Goal: Information Seeking & Learning: Learn about a topic

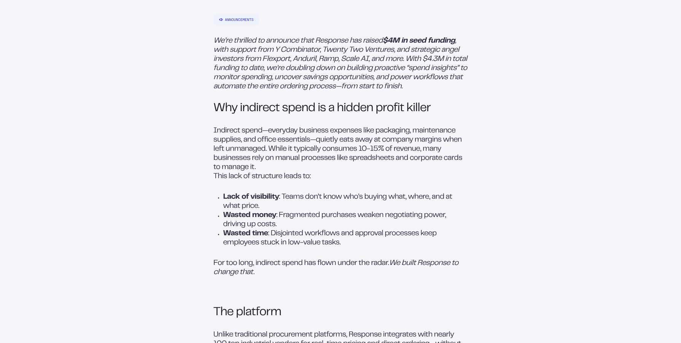
scroll to position [432, 0]
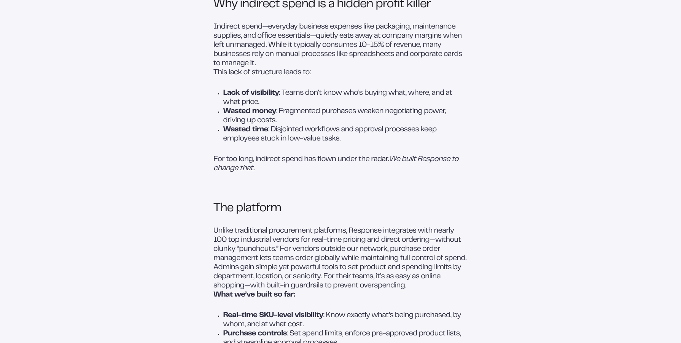
click at [416, 191] on p "For too long, indirect spend has flown under the radar. We built Response to ch…" at bounding box center [341, 173] width 254 height 37
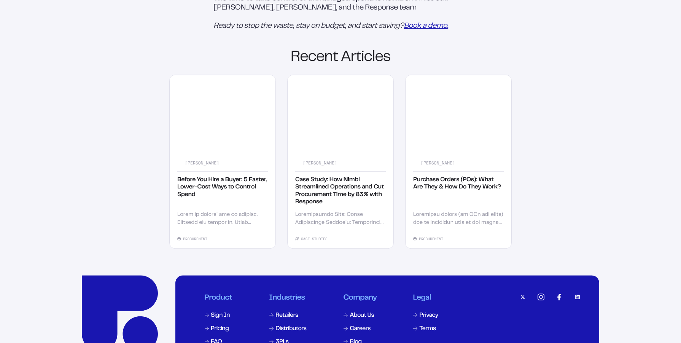
scroll to position [1366, 0]
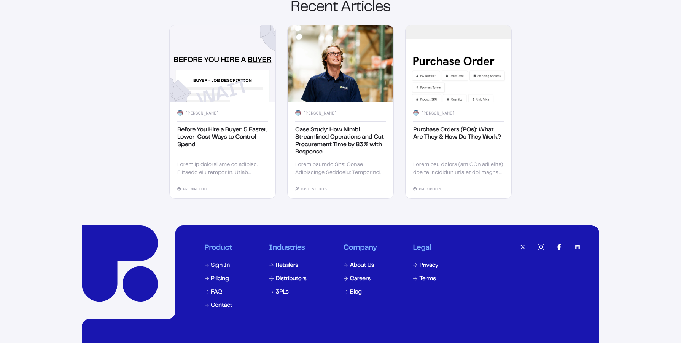
click at [477, 156] on div "Purchase Orders (POs): What Are They & How Do They Work?" at bounding box center [458, 141] width 91 height 29
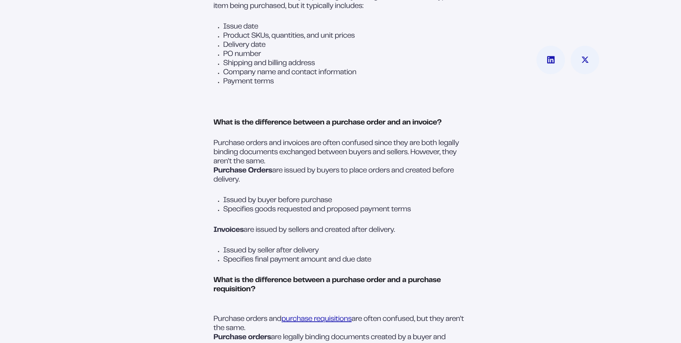
scroll to position [1197, 0]
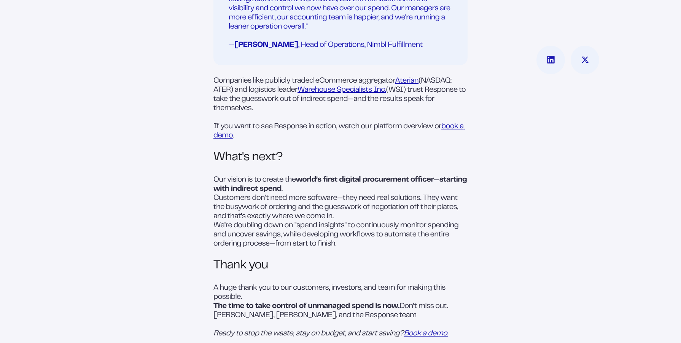
scroll to position [1001, 0]
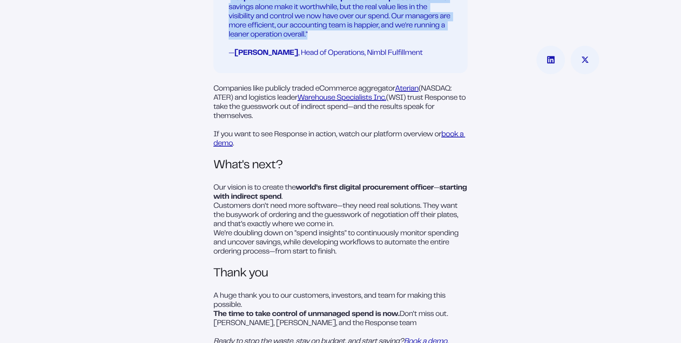
drag, startPoint x: 231, startPoint y: 23, endPoint x: 306, endPoint y: 62, distance: 84.6
click at [306, 58] on p "" Response has transformed our procurement process. The time savings alone make…" at bounding box center [341, 26] width 224 height 64
copy p "Response has transformed our procurement process. The time savings alone make i…"
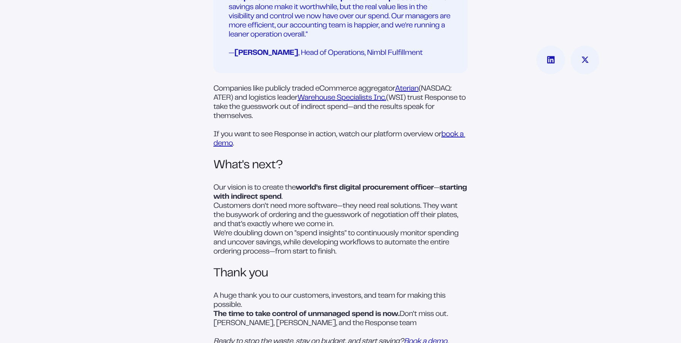
click at [325, 58] on p "" Response has transformed our procurement process. The time savings alone make…" at bounding box center [341, 26] width 224 height 64
drag, startPoint x: 297, startPoint y: 80, endPoint x: 438, endPoint y: 82, distance: 141.6
click at [438, 58] on p "" Response has transformed our procurement process. The time savings alone make…" at bounding box center [341, 26] width 224 height 64
copy p "Head of Operations, Nimbl Fulfillment"
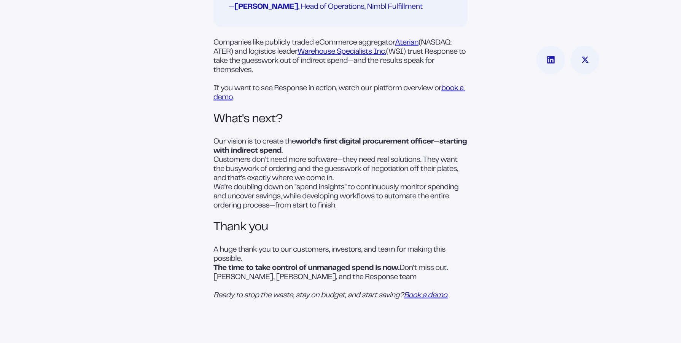
scroll to position [1050, 0]
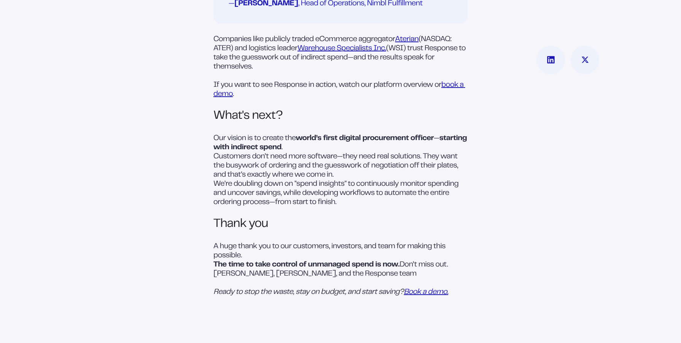
click at [456, 97] on link "book a demo" at bounding box center [340, 90] width 252 height 16
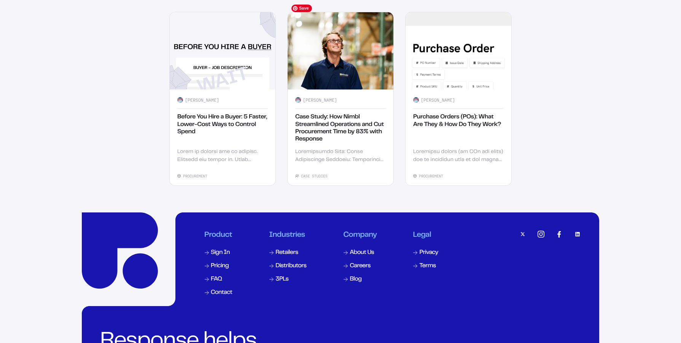
scroll to position [1507, 0]
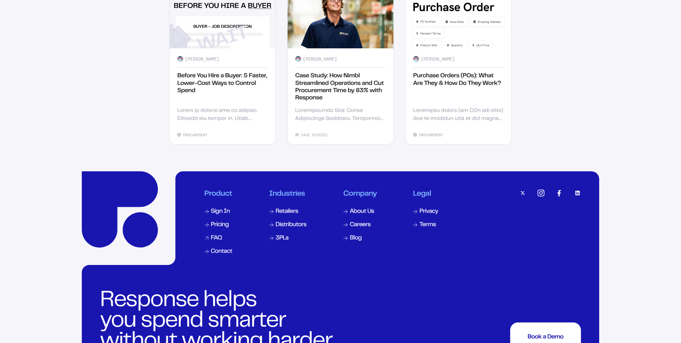
click at [218, 241] on div "FAQ" at bounding box center [216, 238] width 11 height 6
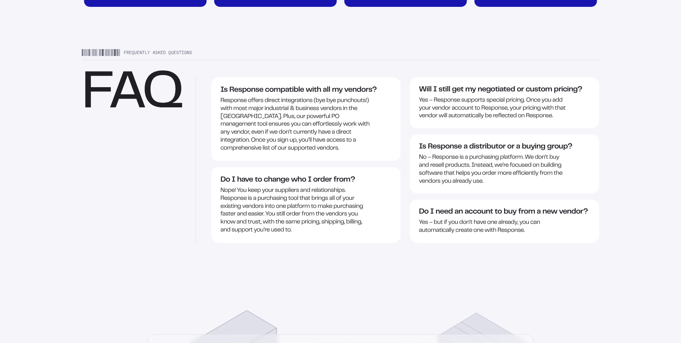
scroll to position [1888, 0]
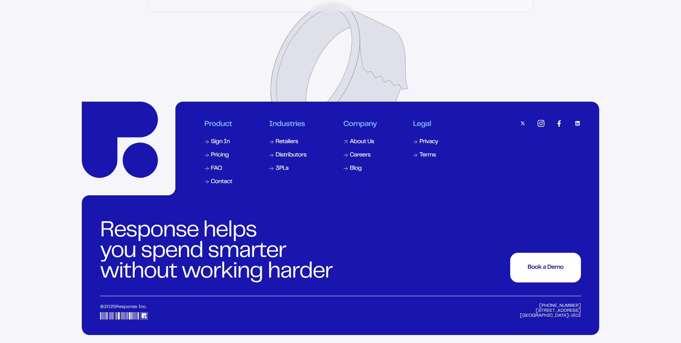
click at [359, 139] on div "About Us" at bounding box center [362, 142] width 24 height 6
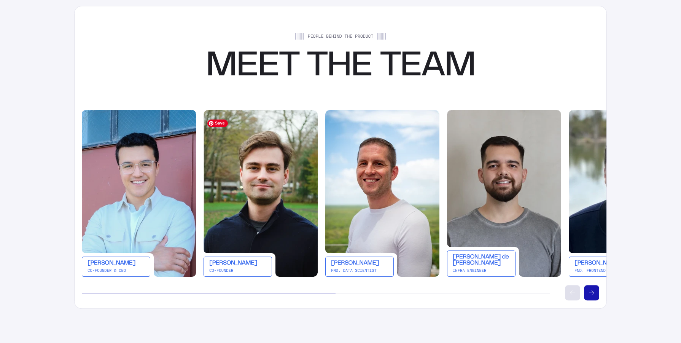
scroll to position [1329, 0]
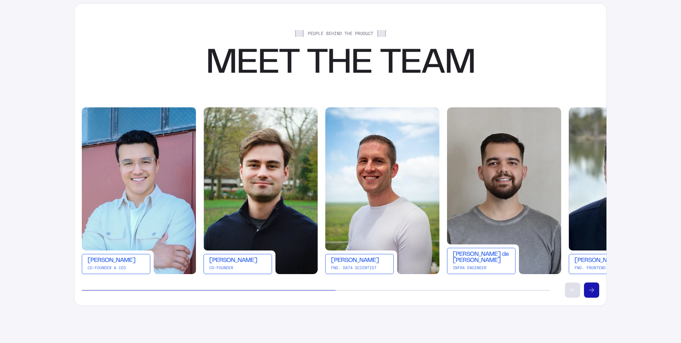
click at [593, 292] on icon "Scroll right" at bounding box center [592, 290] width 5 height 5
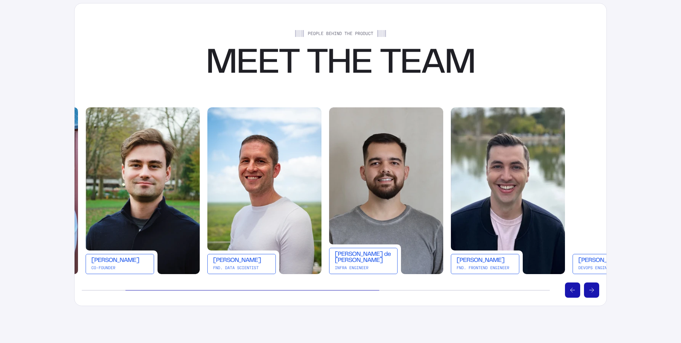
scroll to position [0, 122]
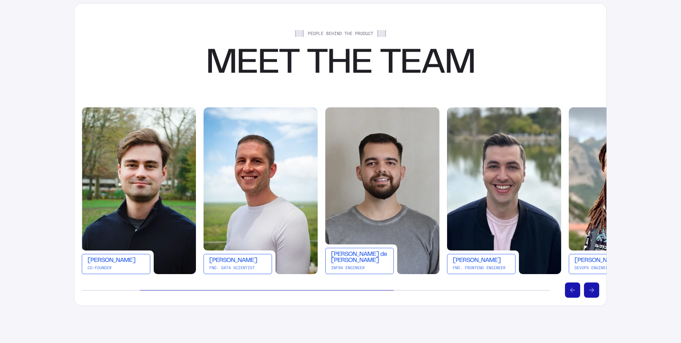
click at [593, 288] on icon "Scroll right" at bounding box center [592, 290] width 5 height 5
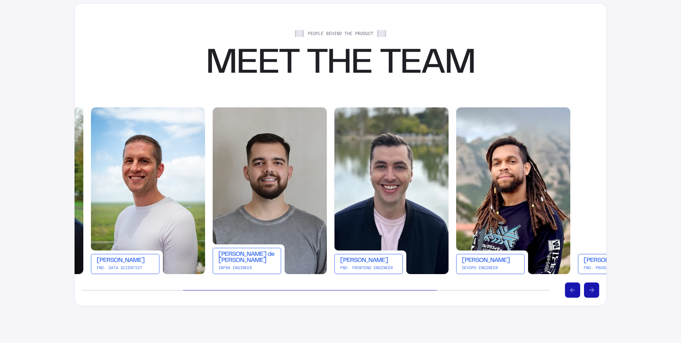
scroll to position [0, 244]
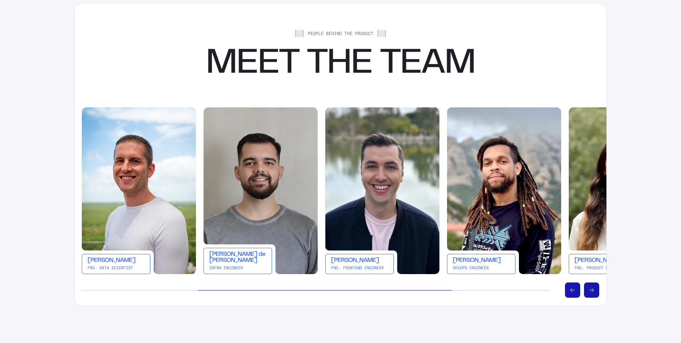
click at [572, 288] on 414 "Scroll left" at bounding box center [571, 290] width 2 height 5
click at [573, 293] on button "Scroll left" at bounding box center [572, 289] width 15 height 15
click at [571, 290] on 415 "Scroll left" at bounding box center [572, 290] width 5 height 0
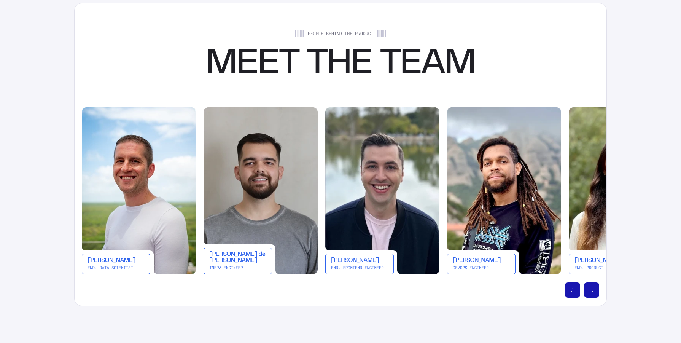
click at [571, 290] on 415 "Scroll left" at bounding box center [572, 290] width 5 height 0
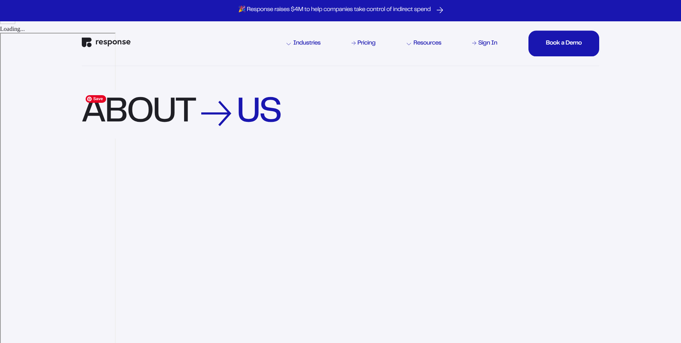
scroll to position [2, 0]
